Goal: Task Accomplishment & Management: Complete application form

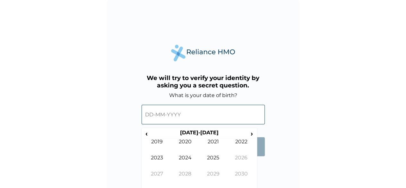
click at [170, 116] on input "text" at bounding box center [203, 115] width 123 height 20
click at [208, 133] on th "[DATE]-[DATE]" at bounding box center [199, 133] width 99 height 9
click at [148, 132] on span "‹" at bounding box center [146, 133] width 7 height 8
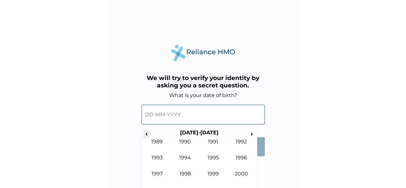
click at [148, 132] on span "‹" at bounding box center [146, 133] width 7 height 8
click at [214, 156] on td "1985" at bounding box center [213, 162] width 28 height 16
click at [161, 139] on td "Jan" at bounding box center [157, 146] width 28 height 16
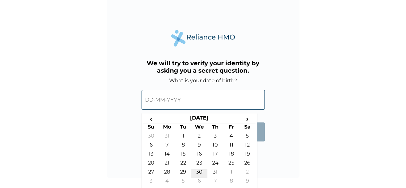
click at [197, 171] on td "30" at bounding box center [199, 173] width 16 height 9
type input "[DATE]"
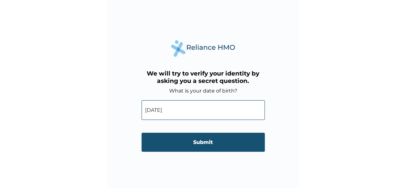
click at [200, 144] on input "Submit" at bounding box center [203, 142] width 123 height 19
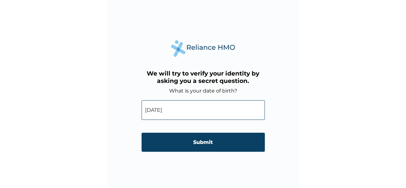
scroll to position [0, 0]
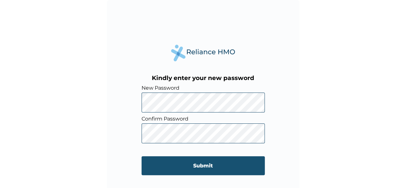
click at [196, 165] on input "Submit" at bounding box center [203, 165] width 123 height 19
